Goal: Task Accomplishment & Management: Manage account settings

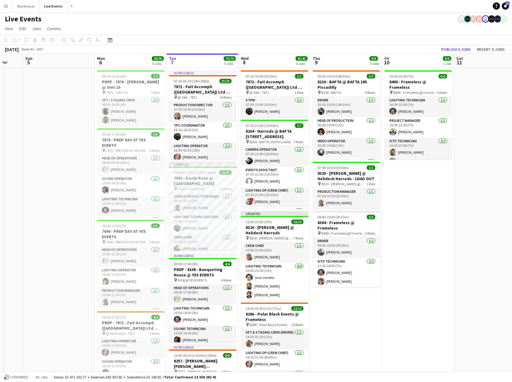
scroll to position [0, 173]
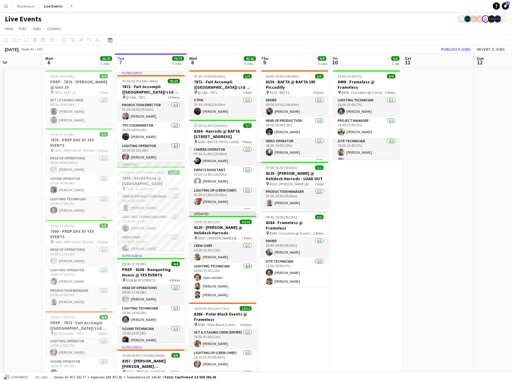
drag, startPoint x: 325, startPoint y: 249, endPoint x: 368, endPoint y: 238, distance: 44.3
click at [368, 238] on app-calendar-viewport "Fri 3 Sat 4 Sun 5 Mon 6 20/20 5 Jobs Tue 7 73/73 5 Jobs Wed 8 41/41 5 Jobs Thu …" at bounding box center [256, 295] width 512 height 483
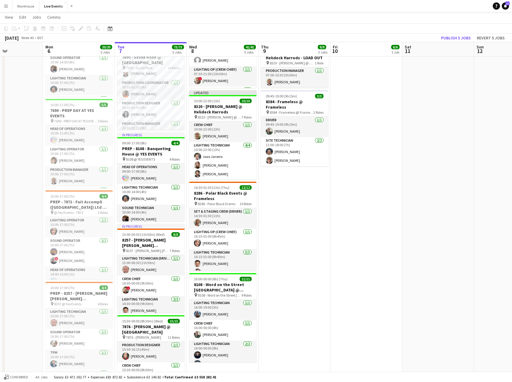
scroll to position [150, 0]
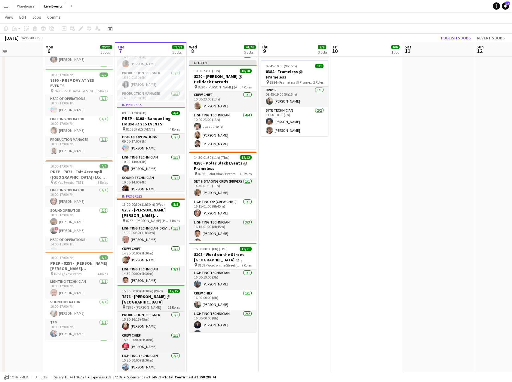
click at [155, 301] on h3 "7876 - [PERSON_NAME] @ [GEOGRAPHIC_DATA]" at bounding box center [150, 299] width 67 height 11
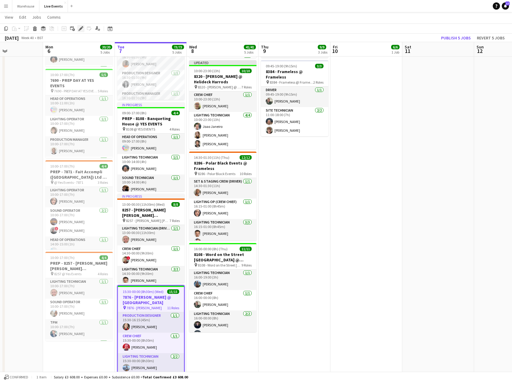
click at [84, 29] on div "Edit" at bounding box center [80, 28] width 7 height 7
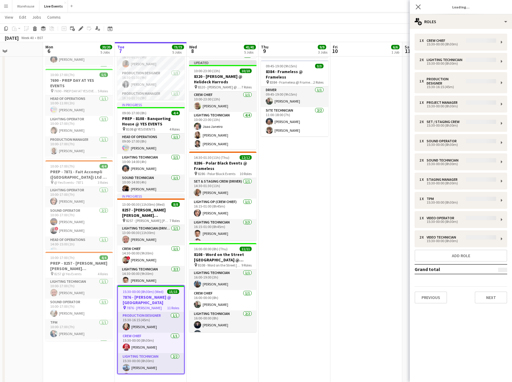
type input "**********"
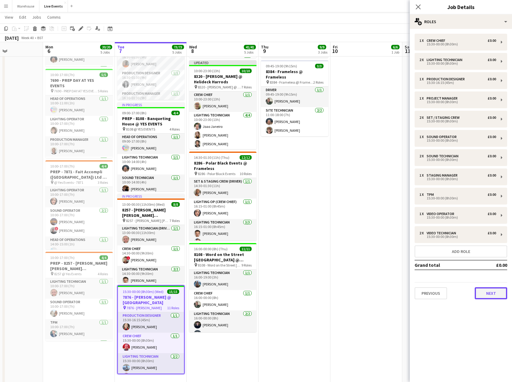
click at [486, 291] on button "Next" at bounding box center [491, 293] width 32 height 12
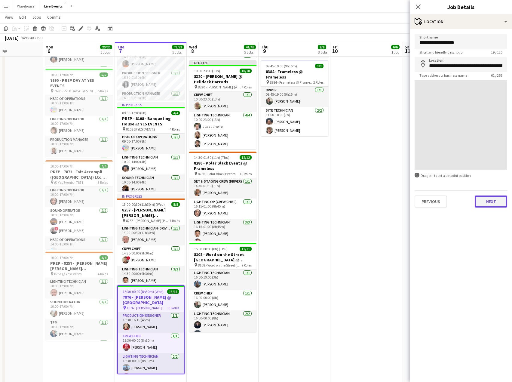
click at [485, 202] on button "Next" at bounding box center [491, 201] width 32 height 12
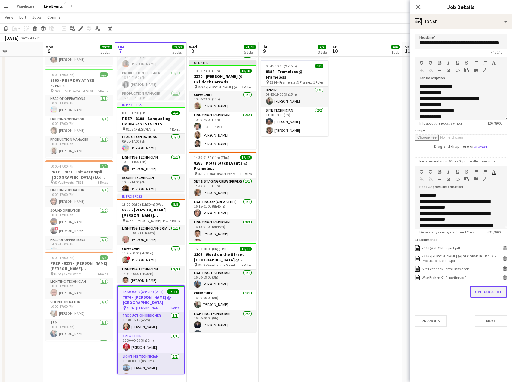
click at [482, 294] on button "Upload a file" at bounding box center [488, 292] width 37 height 12
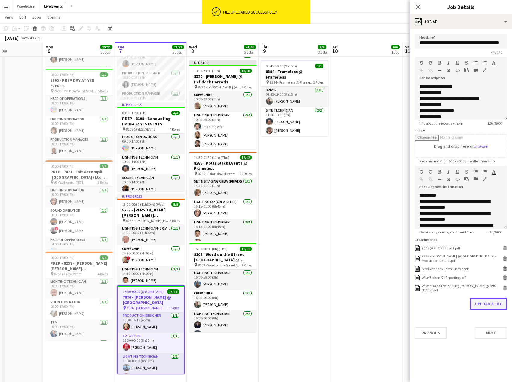
click at [482, 305] on button "Upload a file" at bounding box center [488, 304] width 37 height 12
click at [493, 316] on button "Upload a file" at bounding box center [488, 316] width 37 height 12
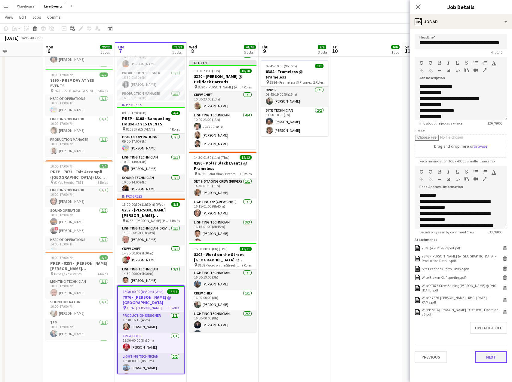
click at [485, 357] on button "Next" at bounding box center [491, 357] width 32 height 12
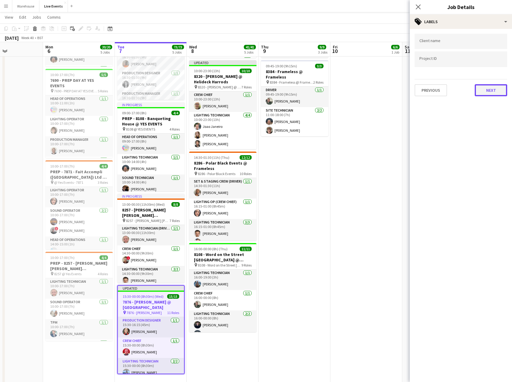
click at [494, 90] on button "Next" at bounding box center [491, 90] width 32 height 12
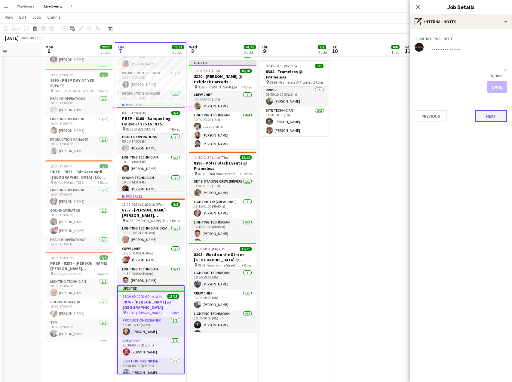
click at [490, 116] on button "Next" at bounding box center [491, 116] width 32 height 12
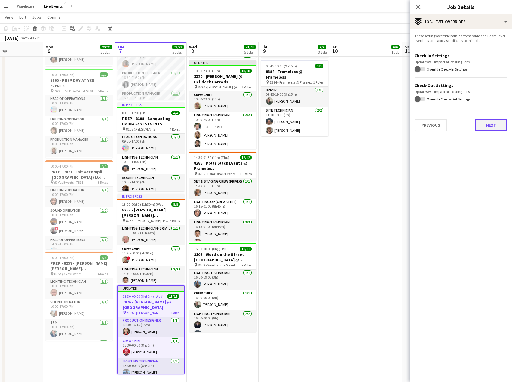
click at [487, 127] on button "Next" at bounding box center [491, 125] width 32 height 12
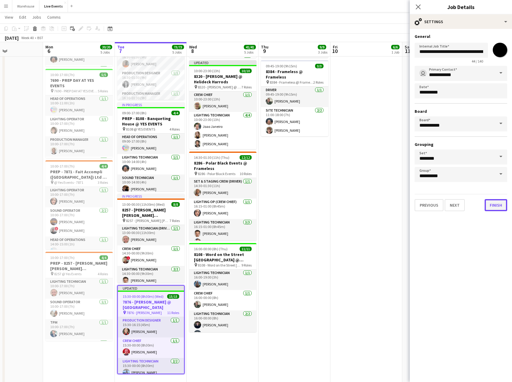
click at [490, 205] on button "Finish" at bounding box center [496, 205] width 23 height 12
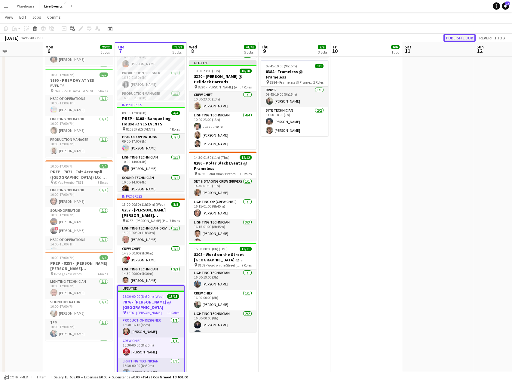
click at [455, 39] on button "Publish 1 job" at bounding box center [459, 38] width 32 height 8
